Goal: Navigation & Orientation: Find specific page/section

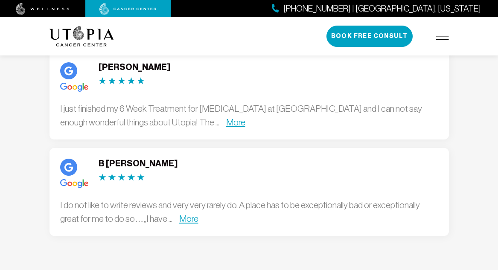
drag, startPoint x: 206, startPoint y: 158, endPoint x: 265, endPoint y: 194, distance: 69.0
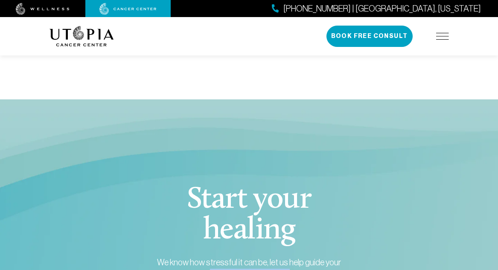
drag, startPoint x: 227, startPoint y: 182, endPoint x: 273, endPoint y: 209, distance: 53.5
click at [267, 206] on div "Start your healing We know how stressful it can be, let us help guide your path…" at bounding box center [249, 268] width 194 height 166
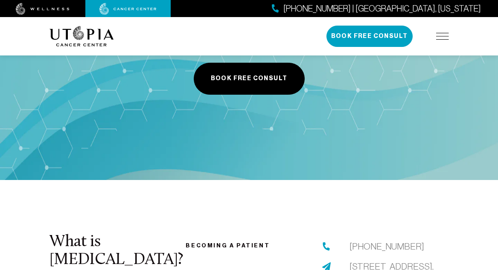
drag, startPoint x: 240, startPoint y: 174, endPoint x: 291, endPoint y: 208, distance: 60.7
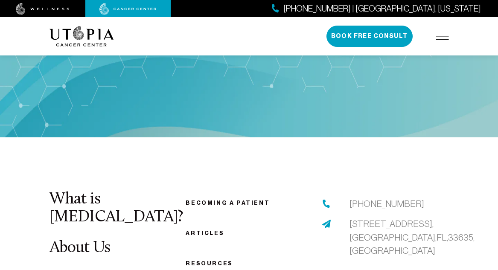
scroll to position [3823, 0]
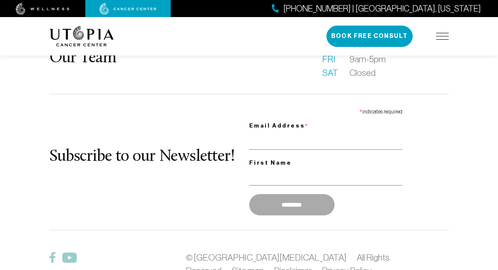
drag, startPoint x: 265, startPoint y: 199, endPoint x: 285, endPoint y: 217, distance: 26.9
click at [287, 216] on div "What is [MEDICAL_DATA]? About Us Patient Stories FAQ Our Team Becoming a patien…" at bounding box center [248, 117] width 409 height 418
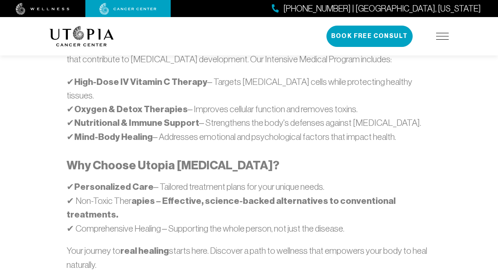
scroll to position [0, 0]
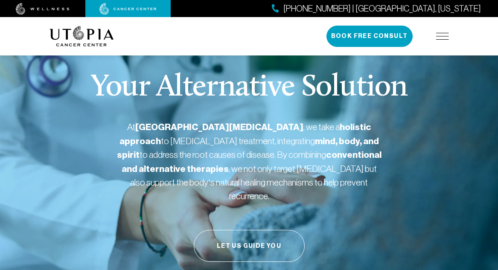
drag, startPoint x: 317, startPoint y: 236, endPoint x: 293, endPoint y: 76, distance: 161.7
click at [442, 35] on img at bounding box center [442, 36] width 13 height 7
click at [441, 36] on img at bounding box center [442, 36] width 13 height 7
click at [444, 38] on img at bounding box center [442, 36] width 13 height 7
click at [442, 35] on img at bounding box center [442, 36] width 13 height 7
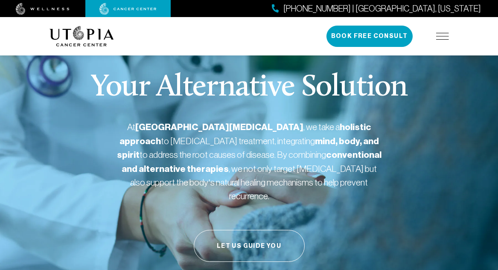
click at [443, 35] on img at bounding box center [442, 36] width 13 height 7
click at [442, 35] on img at bounding box center [442, 36] width 13 height 7
